Goal: Check status: Check status

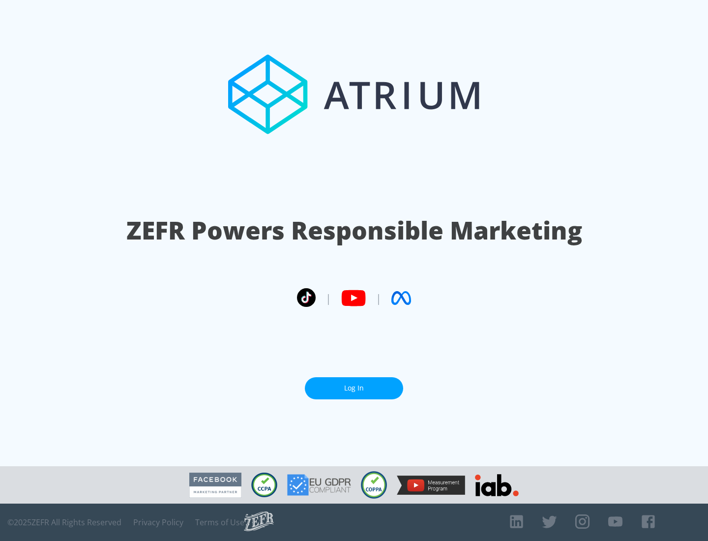
click at [354, 388] on link "Log In" at bounding box center [354, 388] width 98 height 22
